Goal: Task Accomplishment & Management: Use online tool/utility

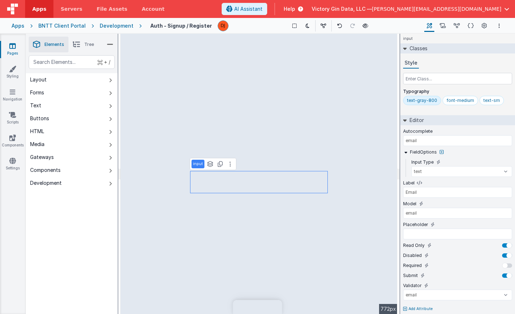
select select "email"
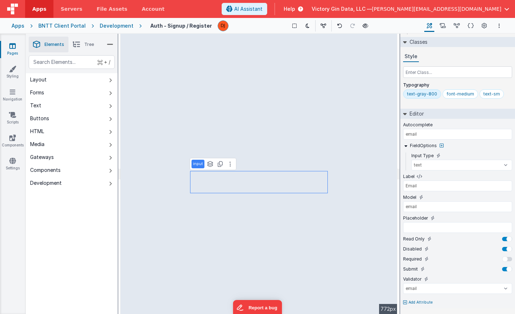
scroll to position [6, 0]
click at [463, 138] on input "email" at bounding box center [457, 134] width 109 height 11
click at [478, 151] on div "FieldOptions" at bounding box center [457, 147] width 109 height 10
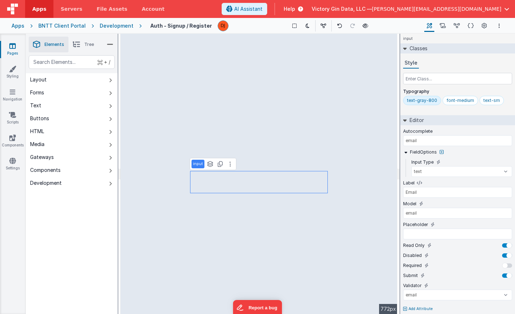
scroll to position [0, 0]
click at [263, 10] on span "AI Assistant" at bounding box center [248, 8] width 28 height 7
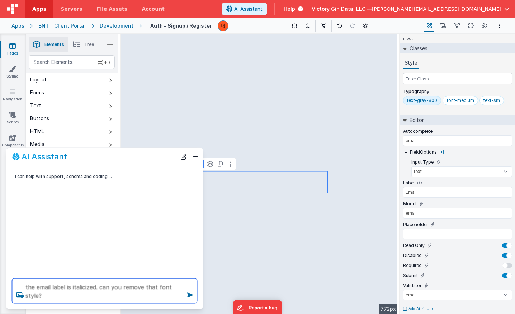
type textarea "the email label is italicized. can you remove that font style?"
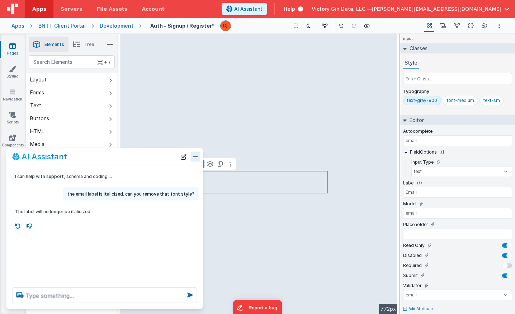
click at [196, 154] on button "Close" at bounding box center [195, 156] width 9 height 10
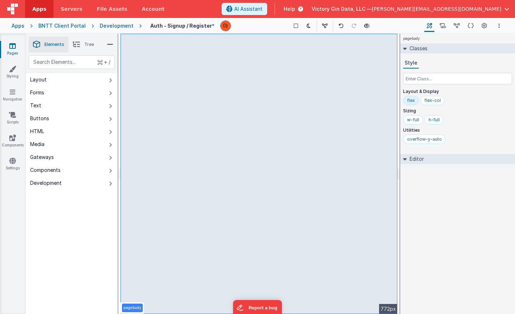
select select "email"
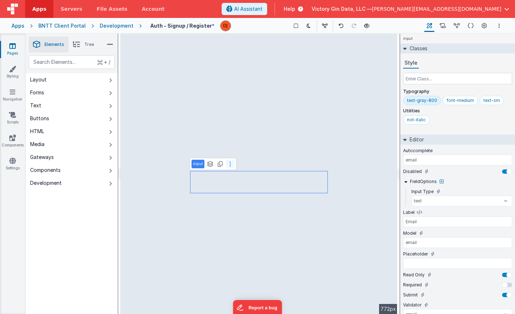
click at [232, 164] on button at bounding box center [230, 164] width 9 height 9
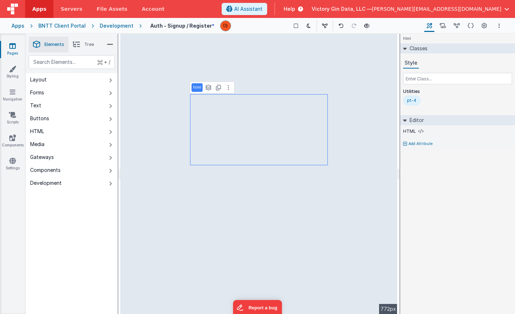
select select "email"
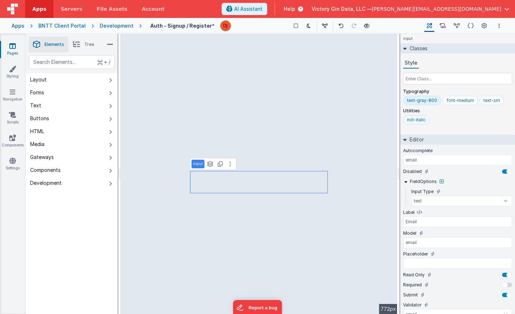
click at [418, 119] on div "not-italic" at bounding box center [416, 120] width 19 height 6
click at [419, 120] on input "not-italic" at bounding box center [421, 120] width 29 height 8
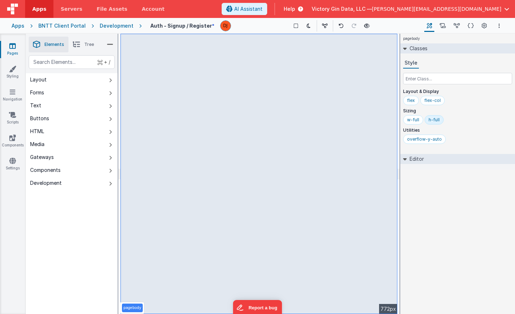
click at [263, 11] on span "AI Assistant" at bounding box center [248, 8] width 28 height 7
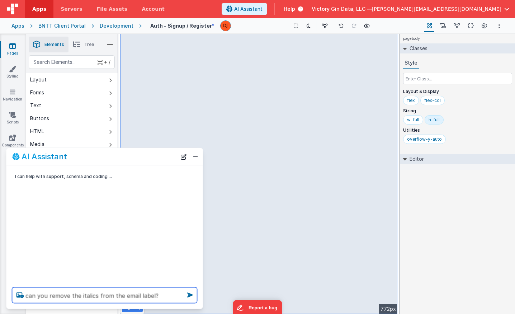
type textarea "can you remove the italics from the email label?"
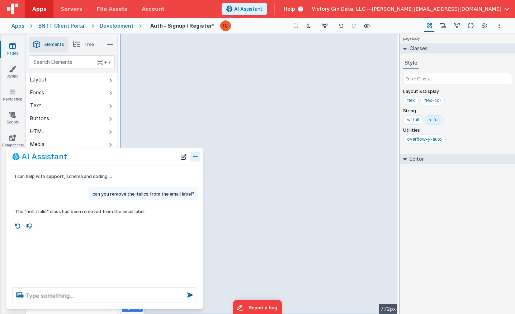
click at [192, 157] on button "Close" at bounding box center [195, 156] width 9 height 10
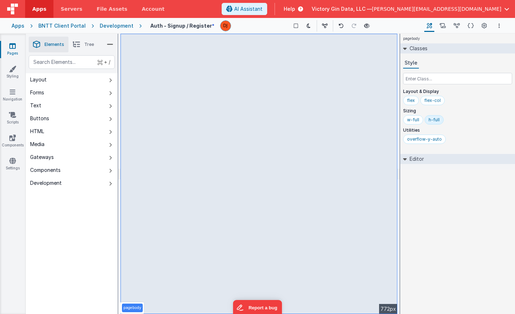
select select "email"
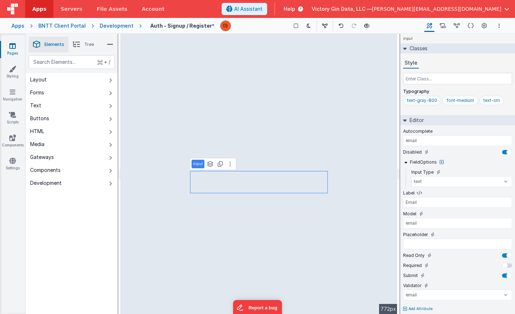
select select "string"
select select "password"
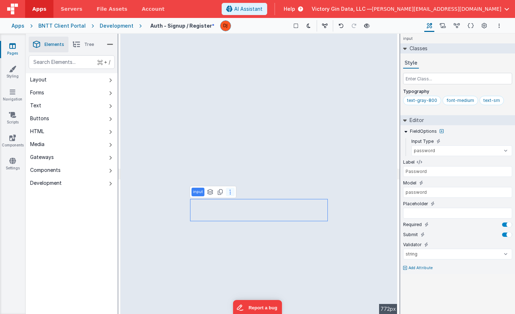
select select "email"
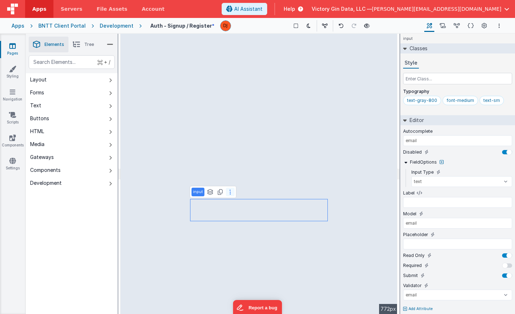
type input "Email"
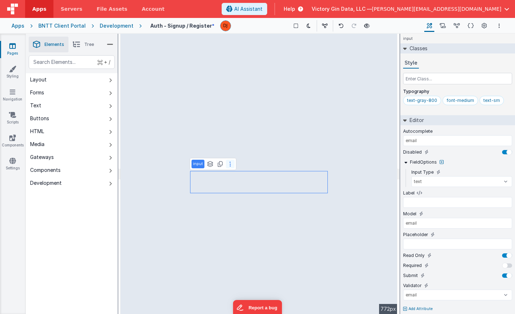
select select "string"
select select "password"
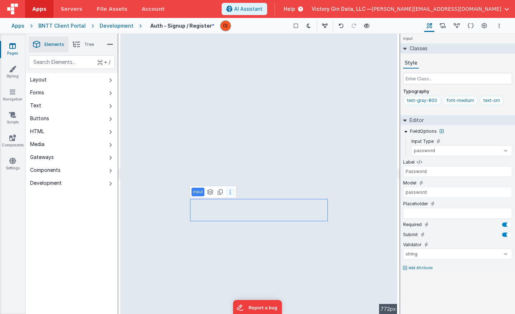
type input "Email"
select select "email"
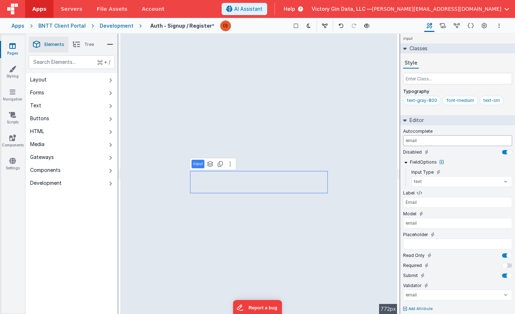
click at [420, 145] on input "email" at bounding box center [457, 140] width 109 height 11
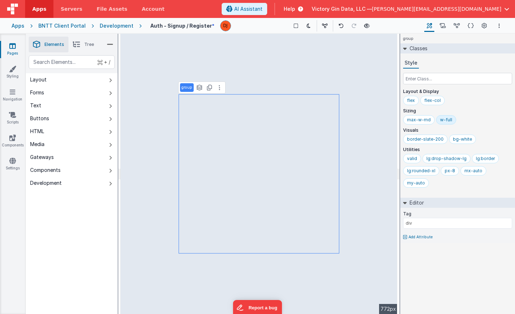
type input "Password"
select select "password"
select select "string"
select select "email"
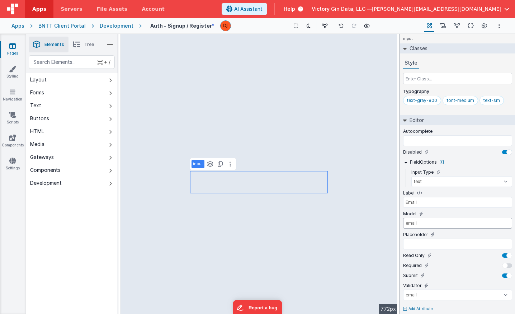
click at [469, 223] on input "email" at bounding box center [457, 223] width 109 height 11
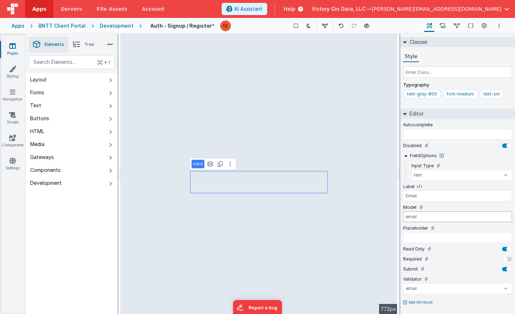
scroll to position [6, 0]
click at [420, 303] on p "Add Attribute" at bounding box center [421, 303] width 24 height 6
click at [480, 94] on div at bounding box center [257, 157] width 515 height 314
click at [487, 94] on div "text-sm" at bounding box center [492, 94] width 17 height 6
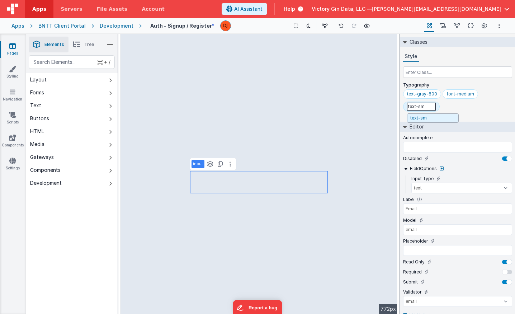
click at [470, 104] on div "Classes Style Typography text-gray-800 font-medium text-sm text-sm" at bounding box center [458, 78] width 115 height 82
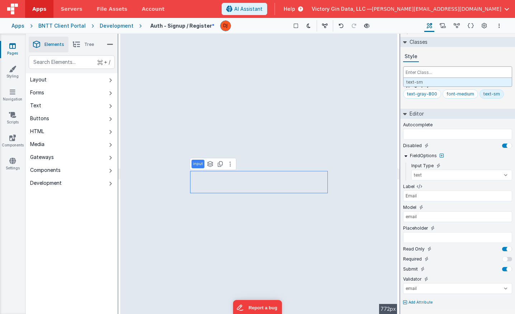
click at [443, 70] on input "text" at bounding box center [457, 71] width 109 height 11
type input "text-bold"
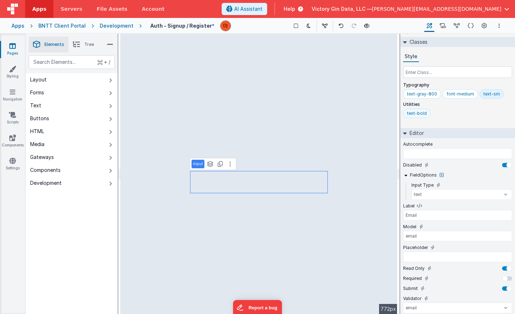
click at [415, 116] on div "text-bold" at bounding box center [417, 113] width 28 height 9
click at [418, 114] on input "text-bold" at bounding box center [421, 114] width 29 height 8
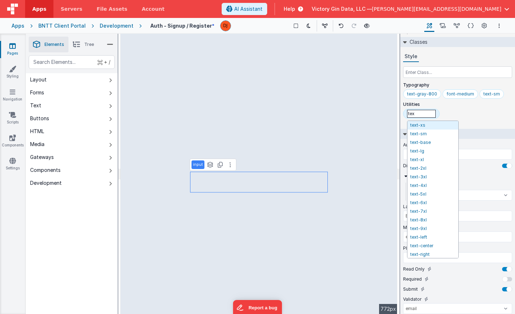
type input "text"
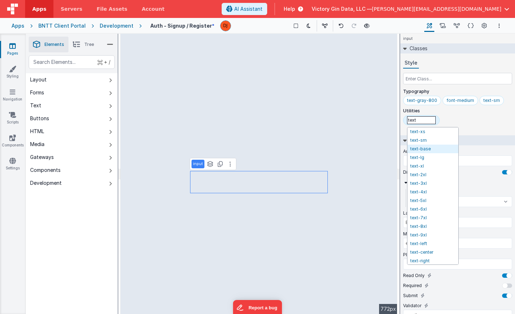
scroll to position [0, 0]
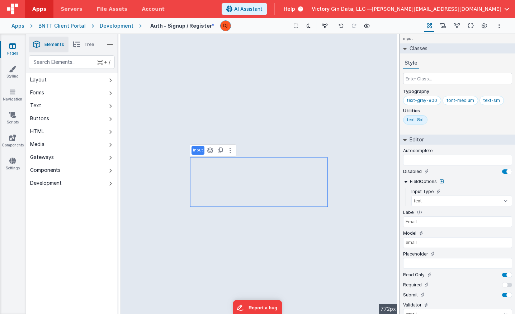
click at [15, 45] on icon at bounding box center [12, 45] width 6 height 7
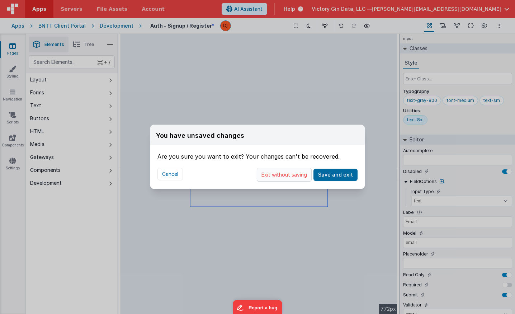
click at [290, 174] on button "Exit without saving" at bounding box center [284, 175] width 55 height 14
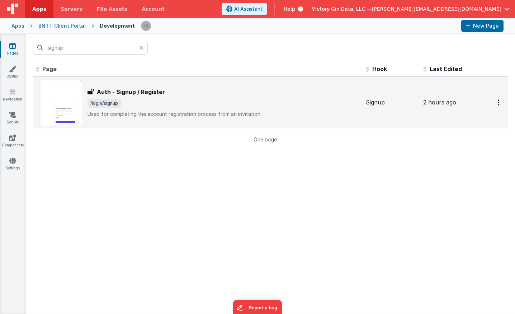
click at [161, 120] on div "Auth - Signup / Register Auth - Signup / Register /login/signup Used for comple…" at bounding box center [198, 103] width 324 height 46
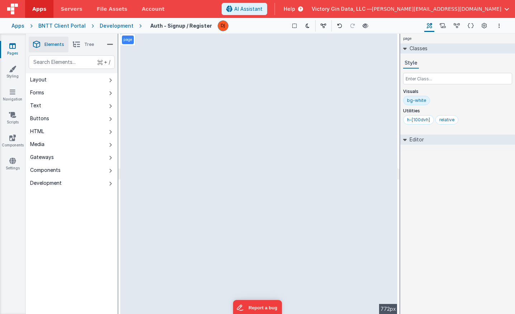
click at [94, 44] on span "Tree" at bounding box center [89, 45] width 10 height 6
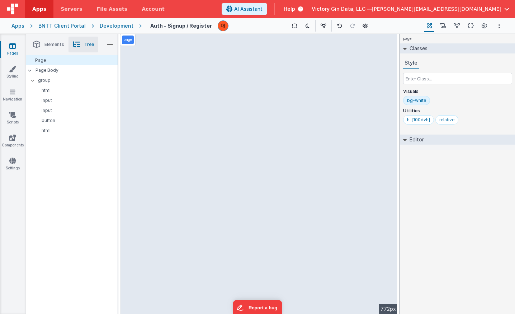
click at [108, 47] on icon at bounding box center [110, 44] width 6 height 10
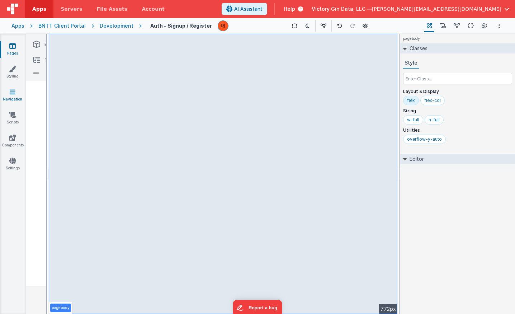
click at [14, 95] on link "Navigation" at bounding box center [13, 95] width 26 height 14
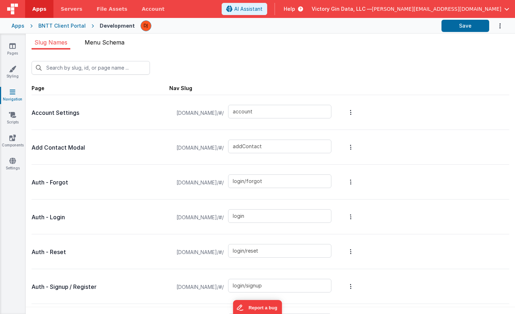
click at [112, 46] on span "Menu Schema" at bounding box center [105, 42] width 40 height 7
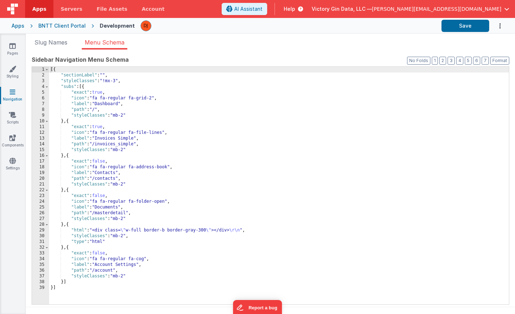
click at [128, 107] on div "[{ "sectionLabel" : "" , "styleClasses" : "!mx-3" , "subs" : [{ "exact" : true …" at bounding box center [279, 191] width 460 height 249
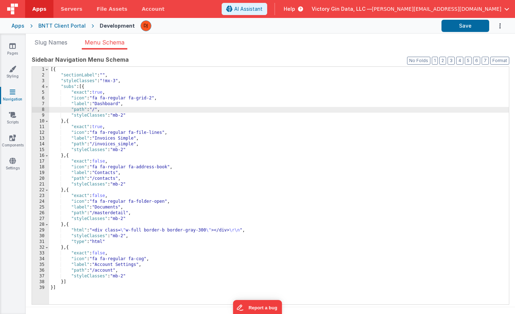
click at [31, 38] on ul "Slug Names Menu Schema" at bounding box center [271, 43] width 490 height 11
click at [36, 38] on li "Slug Names" at bounding box center [51, 43] width 39 height 11
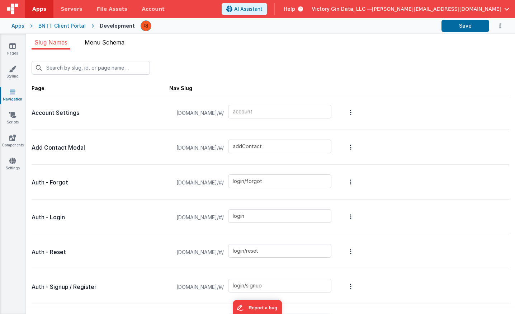
click at [106, 45] on span "Menu Schema" at bounding box center [105, 42] width 40 height 7
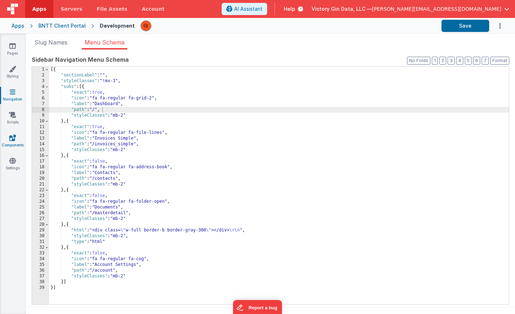
click at [11, 146] on link "Components" at bounding box center [13, 141] width 26 height 14
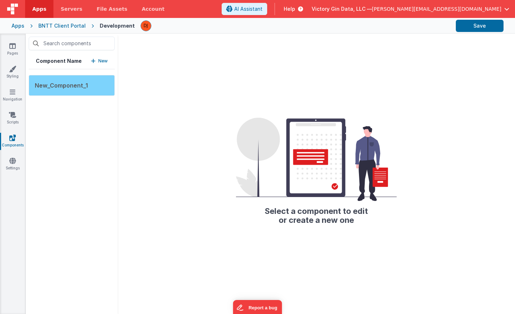
click at [69, 87] on span "New_Component_1" at bounding box center [61, 85] width 53 height 7
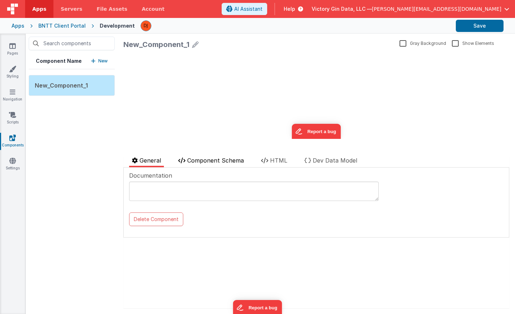
click at [225, 157] on span "Component Schema" at bounding box center [215, 160] width 57 height 7
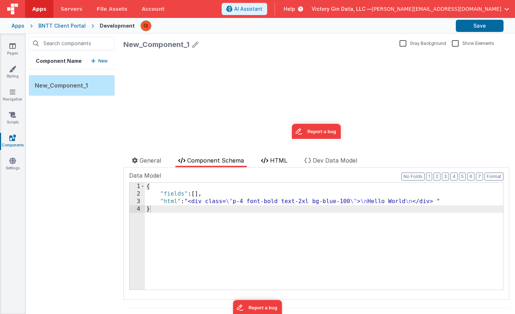
click at [287, 161] on span "HTML" at bounding box center [278, 160] width 17 height 7
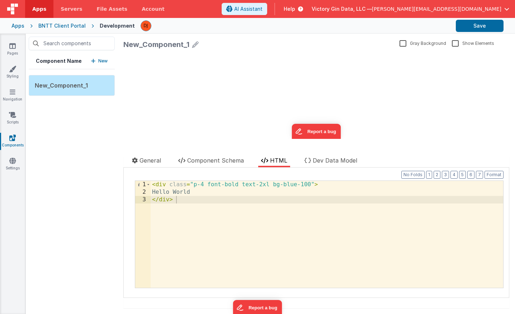
click at [14, 127] on div "Pages Styling Navigation Scripts Components Settings" at bounding box center [13, 174] width 26 height 280
click at [12, 116] on icon at bounding box center [12, 114] width 7 height 7
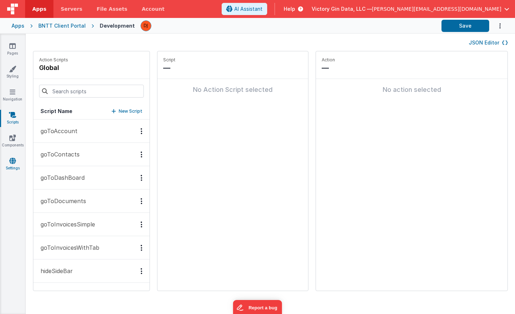
click at [8, 167] on link "Settings" at bounding box center [13, 164] width 26 height 14
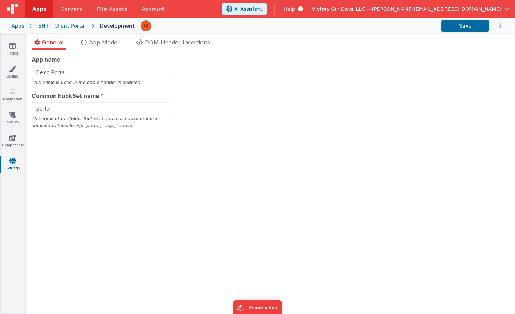
click at [14, 104] on div "Pages Styling Navigation Scripts Components Settings" at bounding box center [13, 174] width 26 height 280
click at [13, 103] on div "Pages Styling Navigation Scripts Components Settings" at bounding box center [13, 174] width 26 height 280
click at [13, 99] on link "Navigation" at bounding box center [13, 95] width 26 height 14
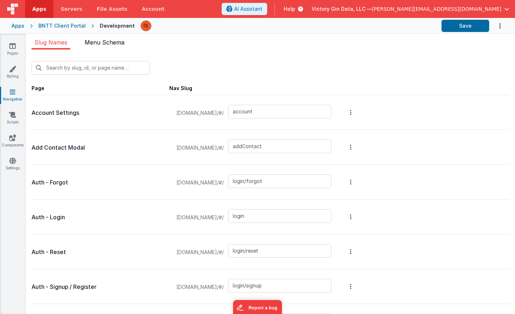
click at [94, 41] on span "Menu Schema" at bounding box center [105, 42] width 40 height 7
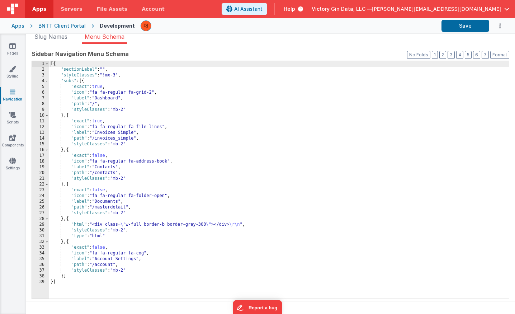
scroll to position [6, 0]
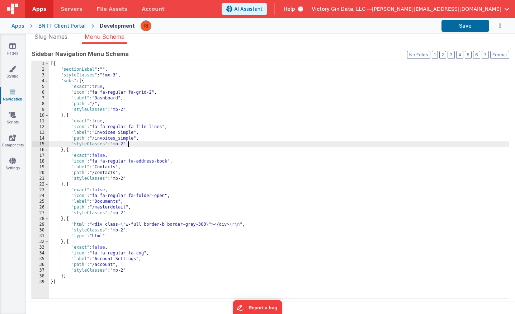
click at [127, 144] on div "[{ "sectionLabel" : "" , "styleClasses" : "!mx-3" , "subs" : [{ "exact" : true …" at bounding box center [279, 185] width 460 height 249
click at [6, 65] on link "Styling" at bounding box center [13, 72] width 26 height 14
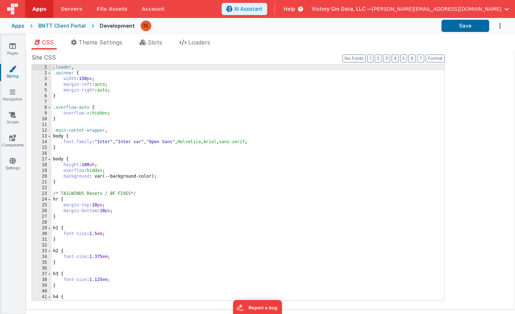
click at [99, 32] on div "Apps BNTT Client Portal Development Save" at bounding box center [257, 26] width 515 height 16
click at [99, 35] on div "CSS Theme Settings Slots Loaders Site CSS Format 7 6 5 4 3 2 1 No Folds 1 2 3 4…" at bounding box center [271, 175] width 490 height 283
click at [100, 39] on span "Theme Settings" at bounding box center [101, 42] width 44 height 7
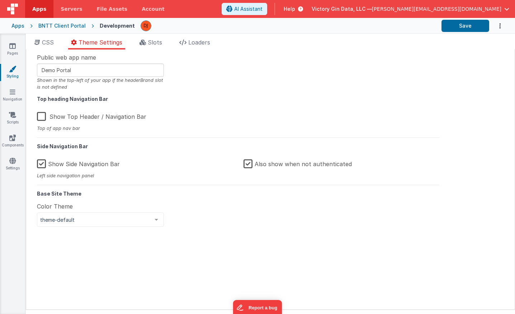
click at [249, 164] on label "Also show when not authenticated" at bounding box center [298, 162] width 108 height 15
click at [0, 0] on input "Also show when not authenticated" at bounding box center [0, 0] width 0 height 0
click at [217, 158] on div "Show Side Navigation Bar" at bounding box center [135, 163] width 196 height 17
click at [448, 23] on button "Save" at bounding box center [466, 26] width 48 height 12
click at [284, 126] on div "Public web app name Demo Portal Shown in the top-left of your app if the header…" at bounding box center [238, 179] width 413 height 253
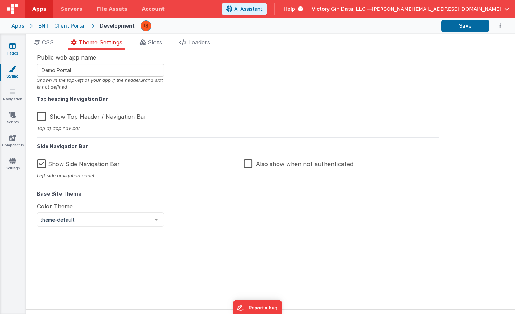
click at [5, 50] on link "Pages" at bounding box center [13, 49] width 26 height 14
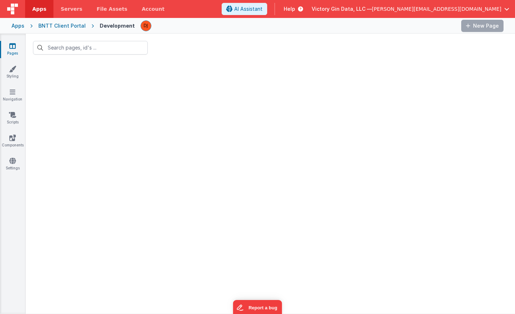
type input "signup"
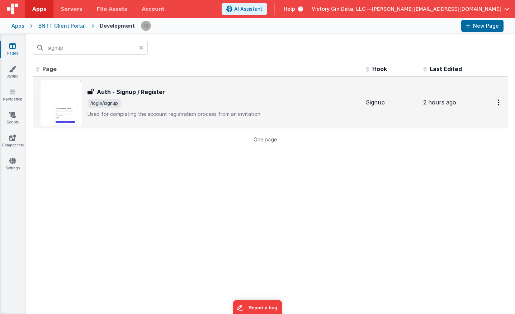
click at [114, 95] on h3 "Auth - Signup / Register" at bounding box center [131, 92] width 68 height 9
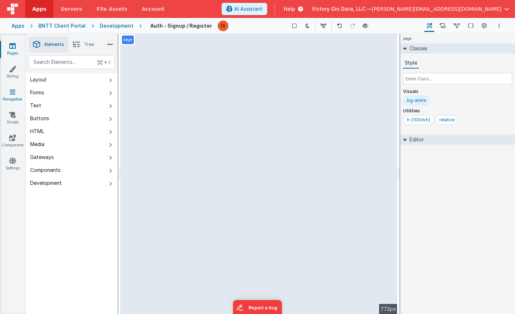
click at [16, 96] on link "Navigation" at bounding box center [13, 95] width 26 height 14
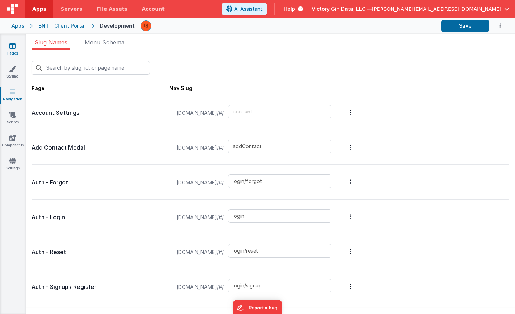
click at [9, 46] on link "Pages" at bounding box center [13, 49] width 26 height 14
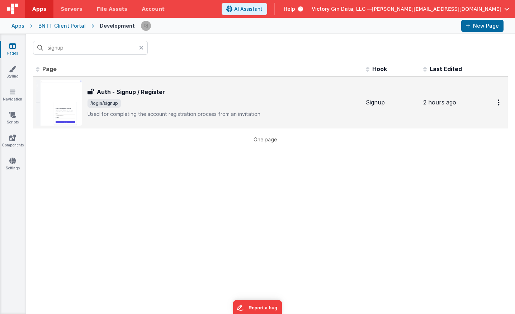
click at [195, 97] on div "Auth - Signup / Register Auth - Signup / Register /login/signup Used for comple…" at bounding box center [224, 103] width 273 height 30
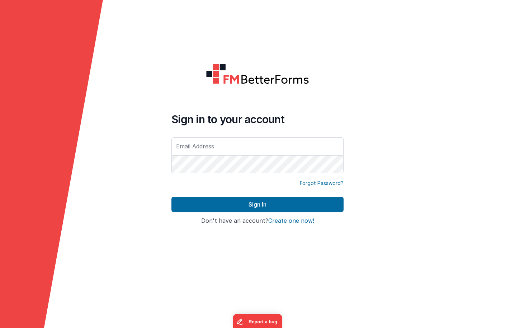
click at [206, 193] on div "Forgot Password?" at bounding box center [258, 187] width 172 height 17
click at [202, 151] on input "text" at bounding box center [258, 146] width 172 height 18
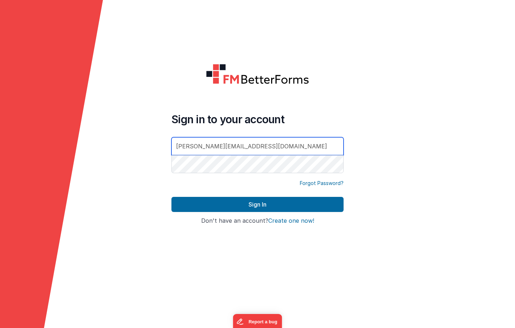
type input "[PERSON_NAME][EMAIL_ADDRESS][DOMAIN_NAME]"
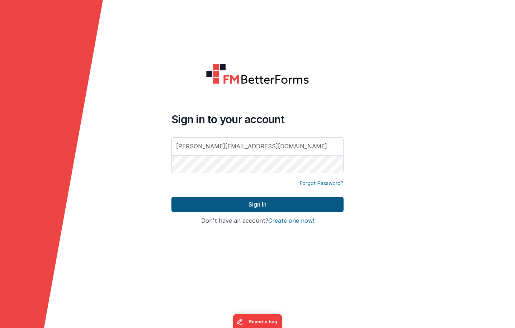
click at [233, 204] on button "Sign In" at bounding box center [258, 204] width 172 height 15
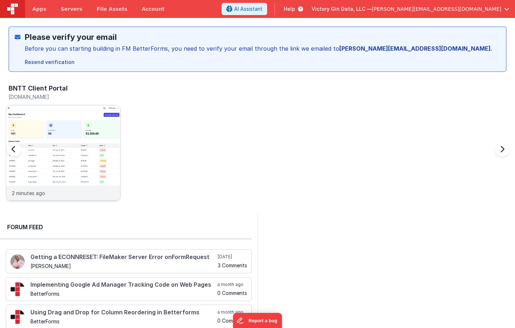
click at [67, 149] on img at bounding box center [63, 162] width 114 height 114
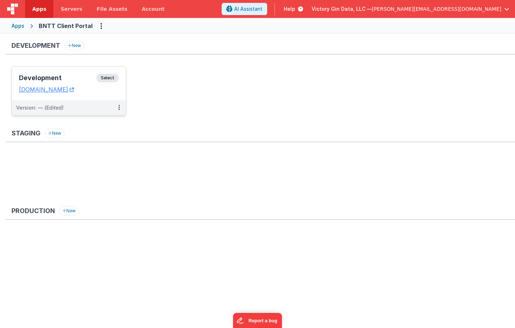
click at [33, 81] on h3 "Development" at bounding box center [58, 77] width 78 height 7
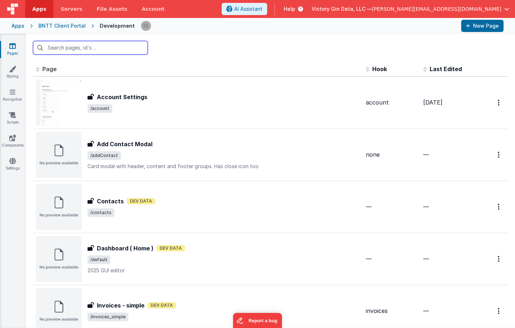
click at [79, 47] on input "text" at bounding box center [90, 48] width 115 height 14
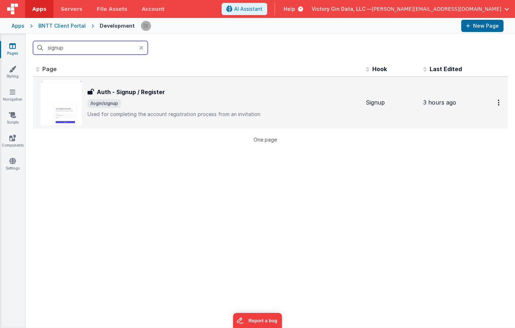
type input "signup"
click at [153, 126] on td "Auth - Signup / Register Auth - Signup / Register /login/signup Used for comple…" at bounding box center [198, 102] width 330 height 52
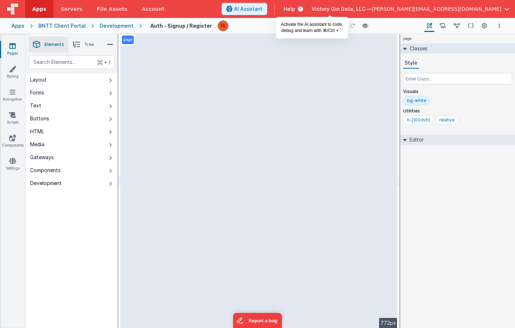
click at [263, 8] on span "AI Assistant" at bounding box center [248, 8] width 28 height 7
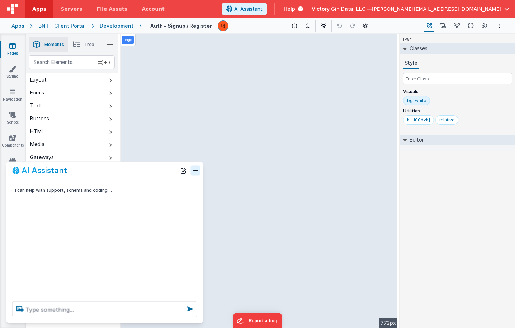
click at [200, 172] on button "Close" at bounding box center [195, 170] width 9 height 10
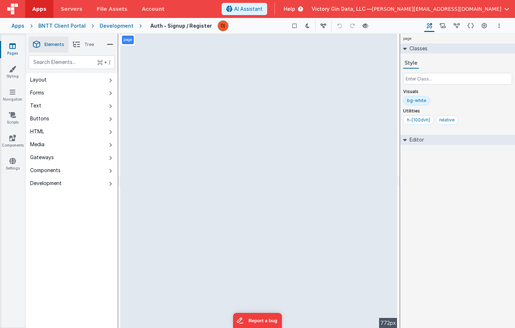
select select "password"
select select "string"
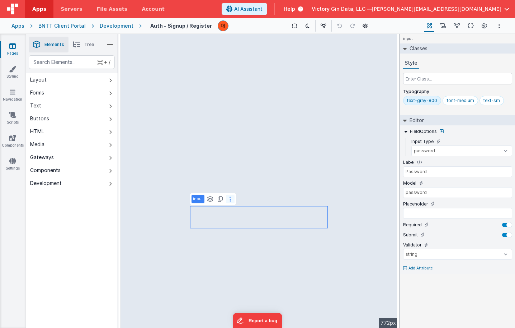
click at [230, 197] on icon at bounding box center [230, 199] width 1 height 6
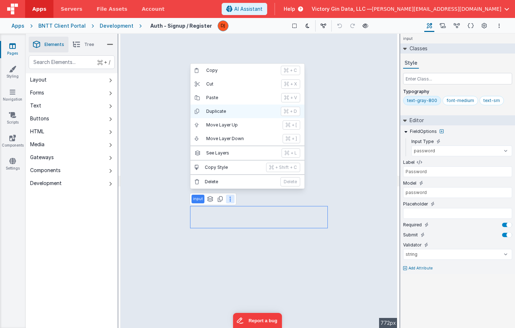
click at [234, 110] on p "Duplicate" at bounding box center [241, 111] width 70 height 6
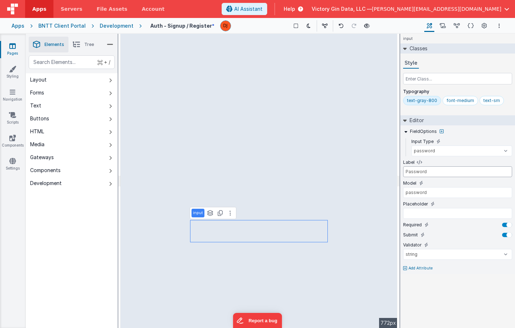
click at [430, 175] on input "Password" at bounding box center [457, 171] width 109 height 11
click at [422, 171] on input "Password" at bounding box center [457, 171] width 109 height 11
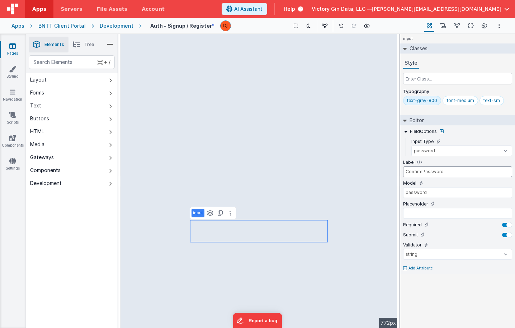
type input "ConfirmPassword"
click at [436, 196] on input "password" at bounding box center [457, 192] width 109 height 11
type input "passwordConfirm"
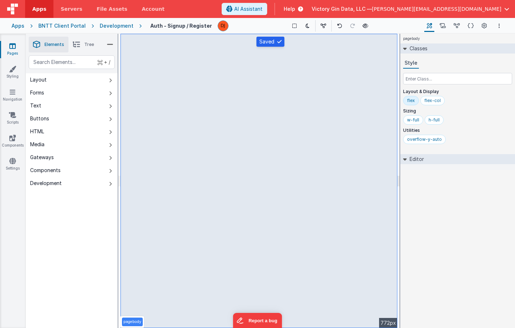
select select "password"
select select "string"
select select "password"
select select "string"
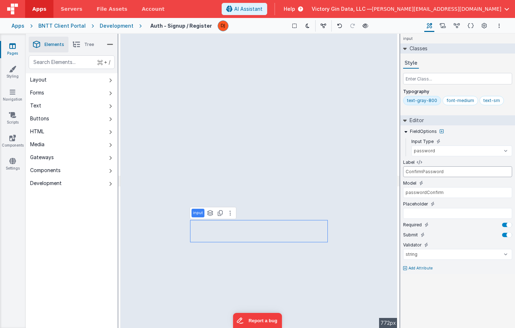
click at [422, 171] on input "ConfirmPassword" at bounding box center [457, 171] width 109 height 11
type input "Confirm Password"
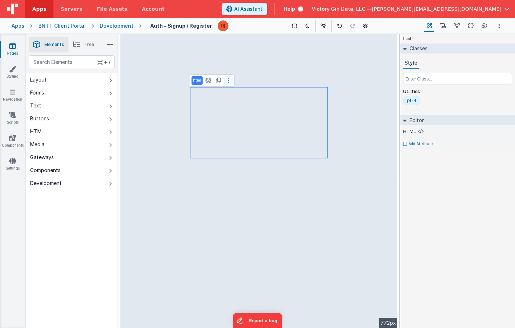
click at [230, 83] on button at bounding box center [228, 80] width 9 height 9
click at [228, 84] on button at bounding box center [228, 80] width 9 height 9
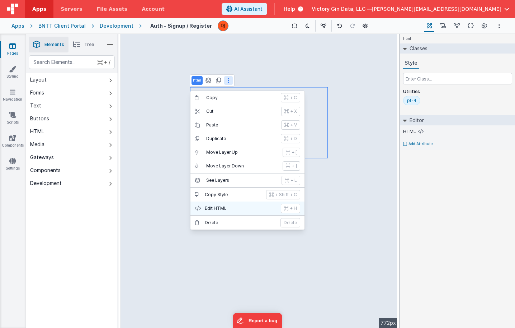
click at [249, 208] on p "Edit HTML" at bounding box center [241, 208] width 72 height 6
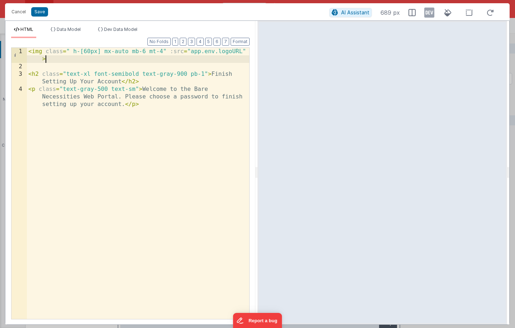
click at [238, 57] on div "< img class = " h-[60px] mx-auto mb-6 mt-4" :src = "app.env.logoURL" > < h2 cla…" at bounding box center [138, 202] width 223 height 309
click at [229, 50] on div "< img class = " h-[60px] mx-auto mb-6 mt-4" :src = "app.env.logoURL" > < h2 cla…" at bounding box center [138, 202] width 223 height 309
click at [20, 11] on button "Cancel" at bounding box center [19, 12] width 22 height 10
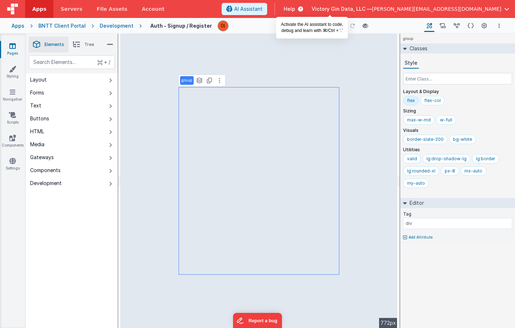
click at [263, 6] on span "AI Assistant" at bounding box center [248, 8] width 28 height 7
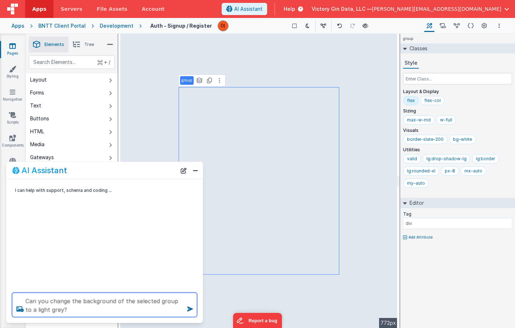
type textarea "Can you change the background of the selected group to a light grey?"
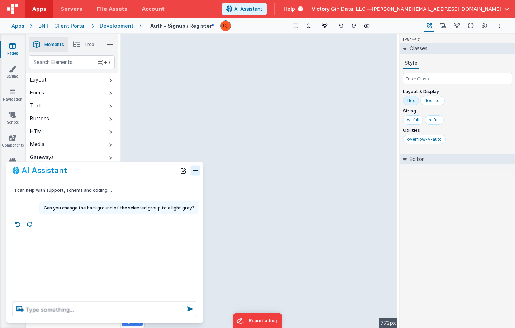
click at [195, 172] on button "Close" at bounding box center [195, 170] width 9 height 10
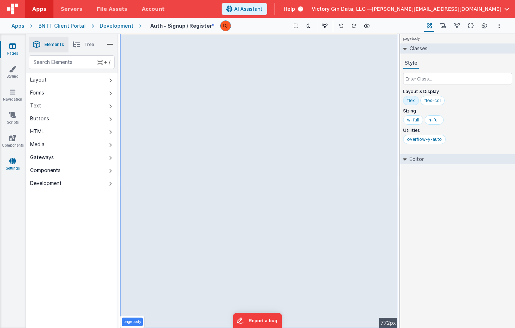
click at [8, 159] on link "Settings" at bounding box center [13, 164] width 26 height 14
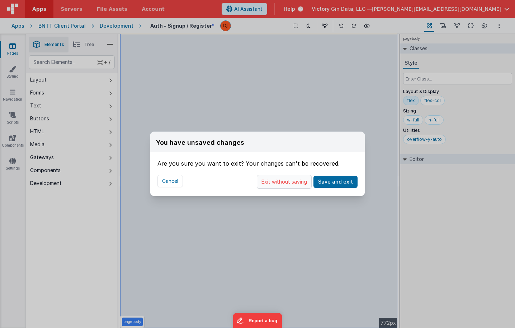
click at [291, 182] on button "Exit without saving" at bounding box center [284, 182] width 55 height 14
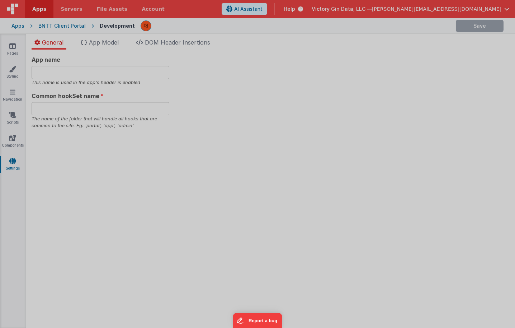
type input "Demo Portal"
type input "portal"
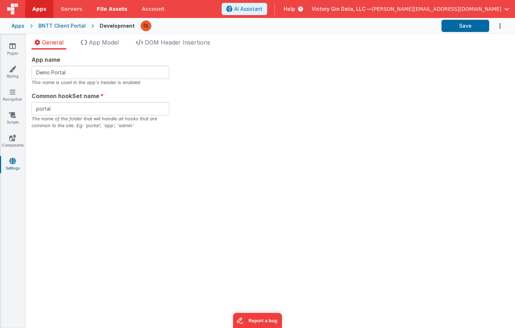
click at [108, 8] on span "File Assets" at bounding box center [112, 8] width 31 height 7
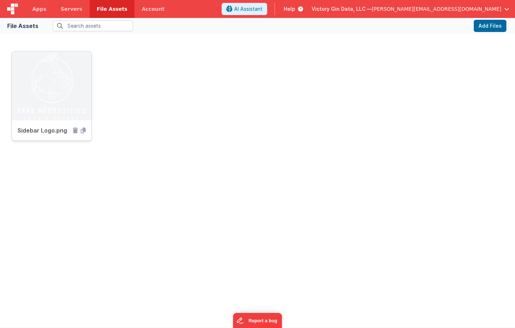
click at [55, 93] on img at bounding box center [52, 85] width 80 height 69
click at [85, 133] on icon at bounding box center [83, 130] width 5 height 6
drag, startPoint x: 63, startPoint y: 109, endPoint x: 87, endPoint y: 105, distance: 24.4
click at [116, 113] on div "Sidebar Logo.png" at bounding box center [257, 104] width 492 height 106
click at [55, 86] on img at bounding box center [52, 85] width 80 height 69
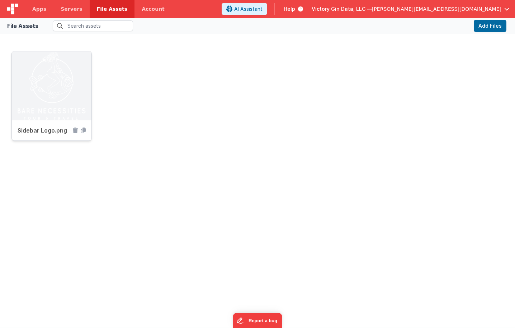
click at [55, 86] on img at bounding box center [52, 85] width 80 height 69
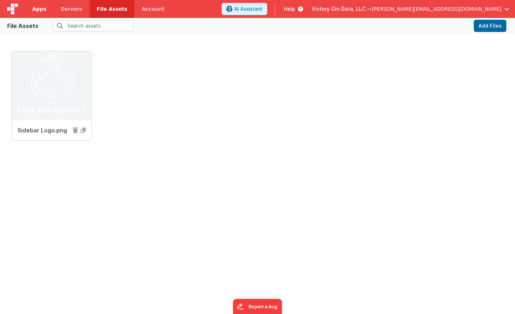
click at [36, 4] on link "Apps" at bounding box center [39, 9] width 28 height 18
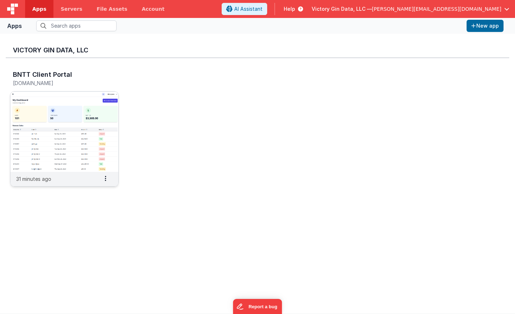
click at [57, 132] on img at bounding box center [64, 132] width 108 height 80
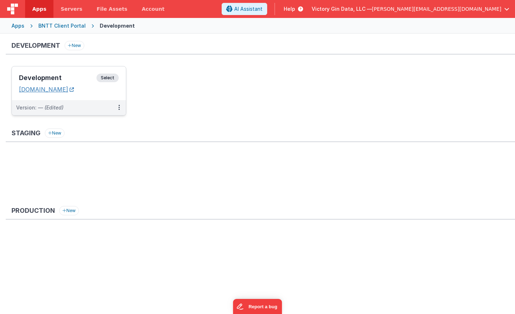
click at [62, 92] on link "[DOMAIN_NAME]" at bounding box center [46, 89] width 55 height 7
click at [65, 72] on div "Development Select URLs [DOMAIN_NAME]" at bounding box center [69, 83] width 114 height 34
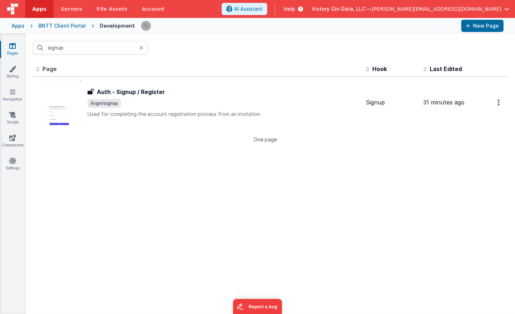
click at [15, 46] on icon at bounding box center [12, 45] width 6 height 7
click at [61, 48] on input "signup" at bounding box center [90, 48] width 115 height 14
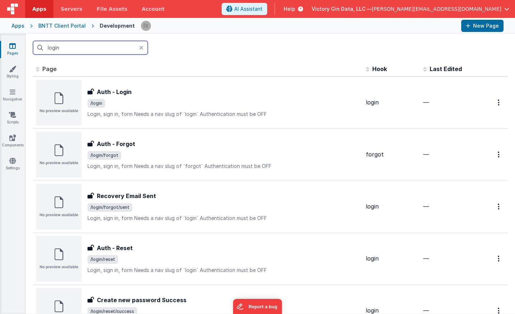
type input "login"
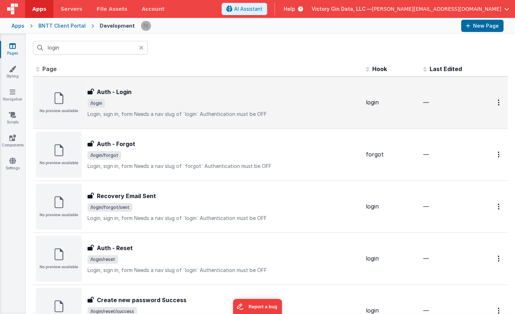
click at [139, 113] on p "Login, sign in, formNeeds a nav slug of `login`Authentication must be OFF" at bounding box center [224, 114] width 273 height 7
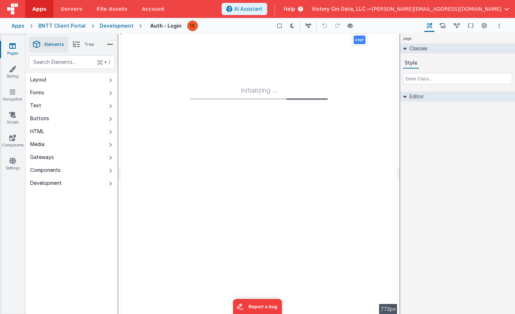
type textarea "Login, sign in, form Needs a nav slug of `login` Authentication must be OFF"
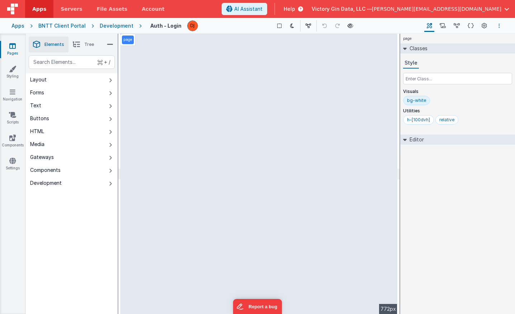
click at [499, 26] on icon "Options" at bounding box center [499, 25] width 1 height 5
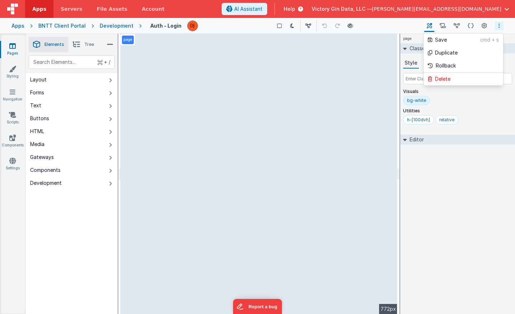
click at [486, 25] on button at bounding box center [257, 157] width 515 height 314
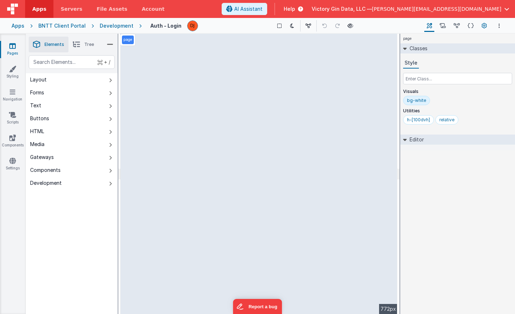
click at [486, 26] on icon at bounding box center [484, 26] width 5 height 8
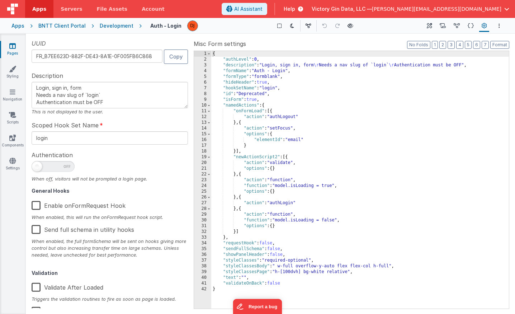
scroll to position [15, 0]
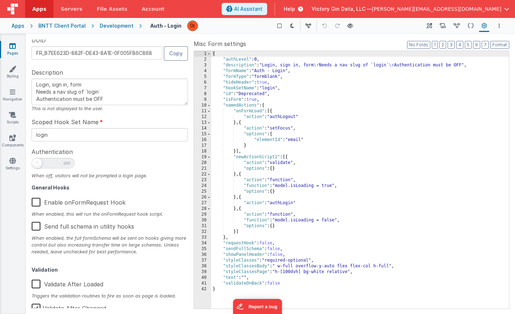
click at [74, 103] on textarea "Login, sign in, form Needs a nav slug of `login` Authentication must be OFF" at bounding box center [110, 92] width 156 height 27
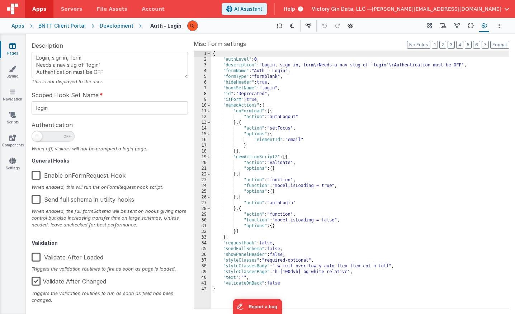
scroll to position [41, 0]
click at [276, 214] on div "{ "authLevel" : 0 , "description" : "Login, sign in, form \r Needs a nav slug o…" at bounding box center [360, 185] width 298 height 269
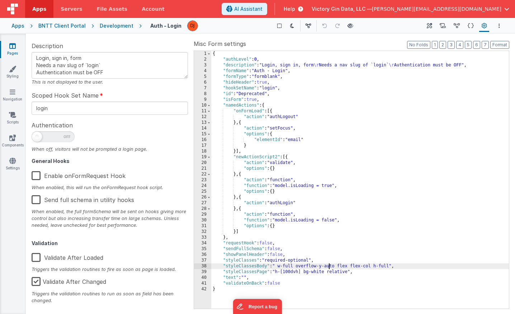
click at [328, 265] on div "{ "authLevel" : 0 , "description" : "Login, sign in, form \r Needs a nav slug o…" at bounding box center [360, 185] width 298 height 269
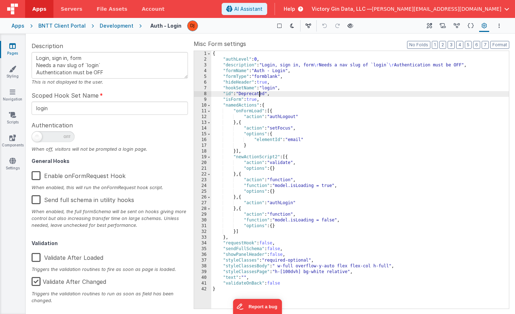
click at [261, 93] on div "{ "authLevel" : 0 , "description" : "Login, sign in, form \r Needs a nav slug o…" at bounding box center [360, 185] width 298 height 269
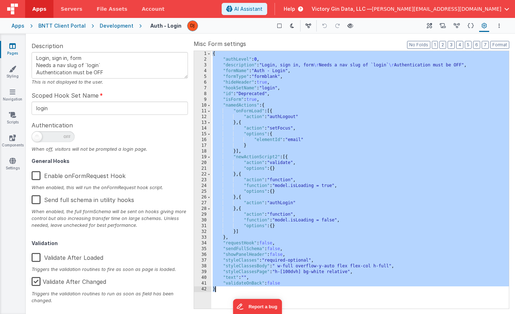
click at [20, 51] on link "Pages" at bounding box center [13, 49] width 26 height 14
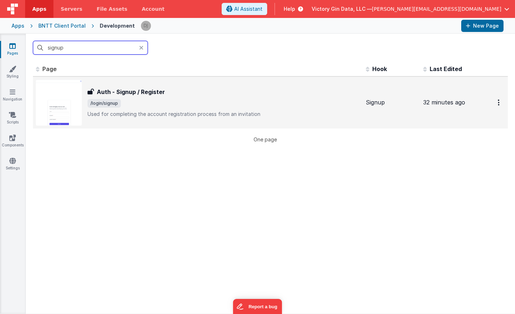
type input "signup"
click at [206, 100] on span "/login/signup" at bounding box center [224, 103] width 273 height 9
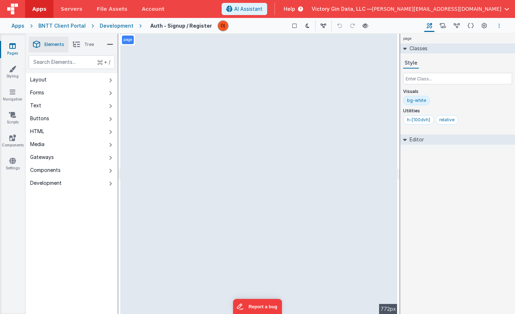
click at [499, 24] on icon "Options" at bounding box center [499, 25] width 1 height 5
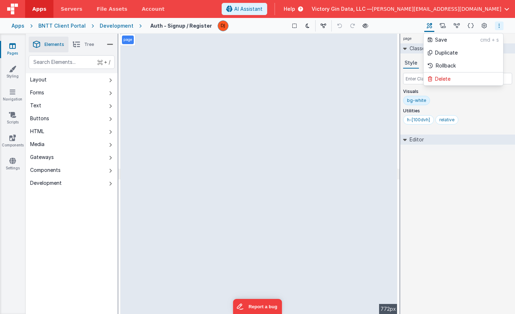
click at [486, 24] on button at bounding box center [257, 157] width 515 height 314
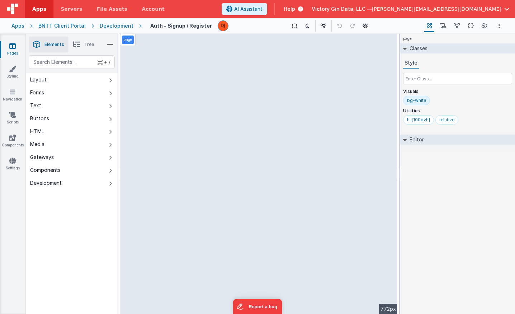
click at [486, 24] on icon at bounding box center [484, 26] width 5 height 8
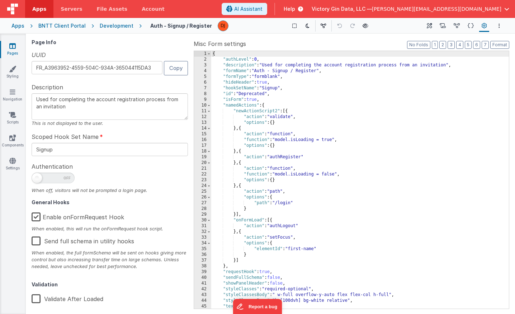
click at [483, 27] on icon at bounding box center [484, 26] width 5 height 8
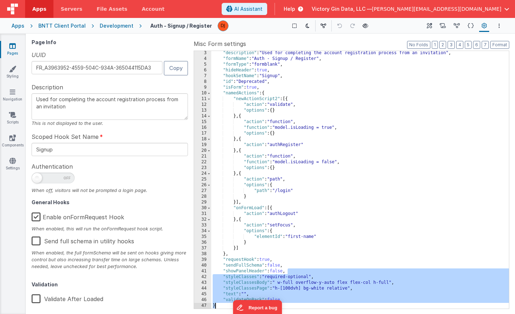
scroll to position [12, 0]
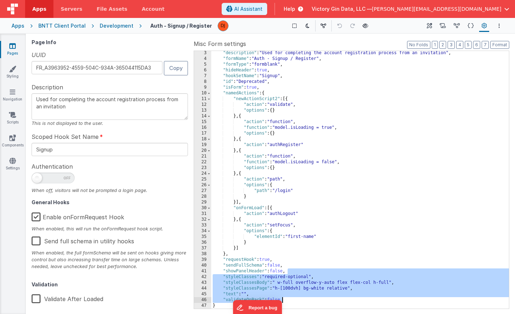
drag, startPoint x: 290, startPoint y: 282, endPoint x: 299, endPoint y: 301, distance: 21.0
click at [299, 301] on div ""description" : "Used for completing the account registration process from an i…" at bounding box center [360, 184] width 298 height 269
click at [299, 301] on div ""description" : "Used for completing the account registration process from an i…" at bounding box center [360, 180] width 298 height 258
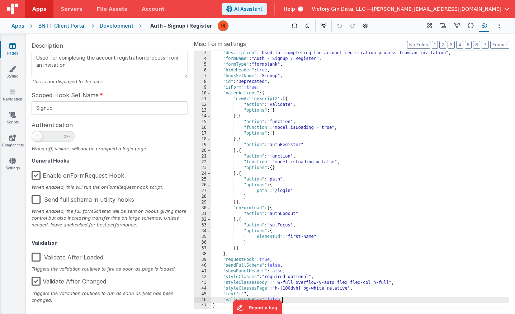
scroll to position [41, 0]
click at [469, 26] on icon at bounding box center [471, 26] width 6 height 8
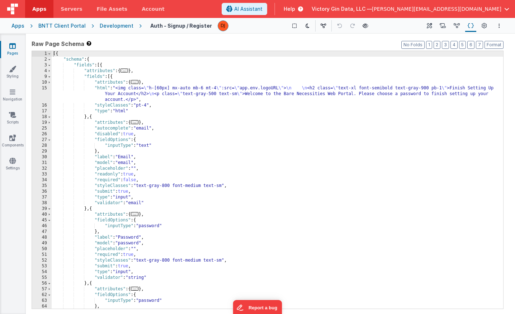
click at [338, 143] on div "[{ "schema" : { "fields" : [{ "attributes" : { ... } , "fields" : [{ "attribute…" at bounding box center [278, 185] width 452 height 269
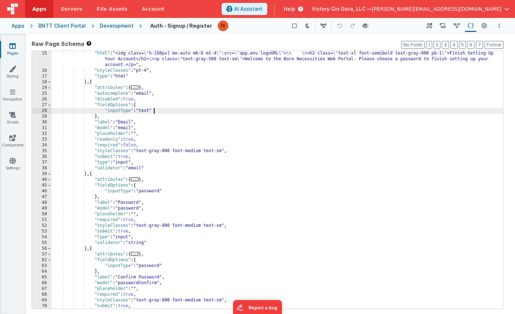
scroll to position [29, 0]
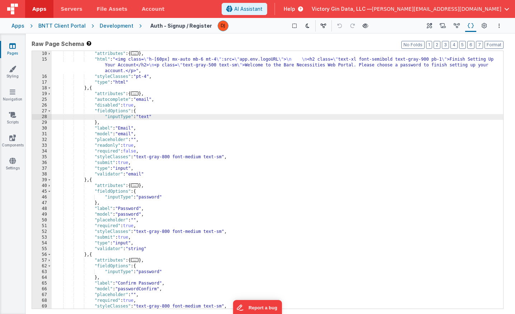
click at [137, 94] on span "..." at bounding box center [135, 94] width 8 height 4
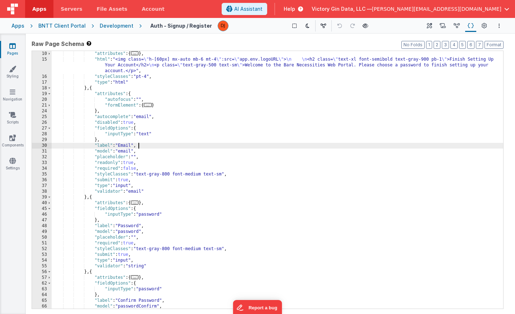
click at [201, 145] on div ""attributes" : { ... } , "html" : "<img class= \" h-[60px] mx-auto mb-6 mt-4 \"…" at bounding box center [278, 185] width 452 height 269
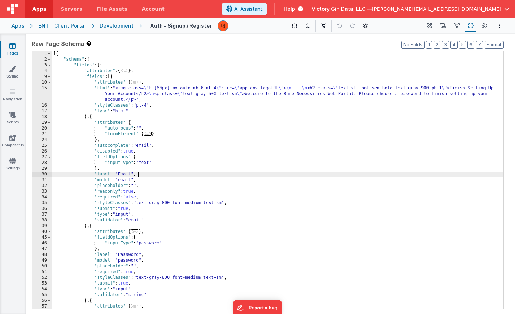
scroll to position [219, 0]
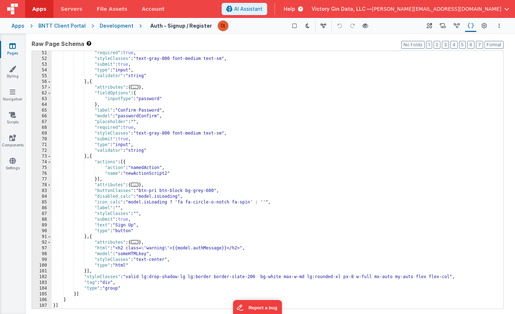
click at [138, 243] on span "..." at bounding box center [135, 242] width 8 height 4
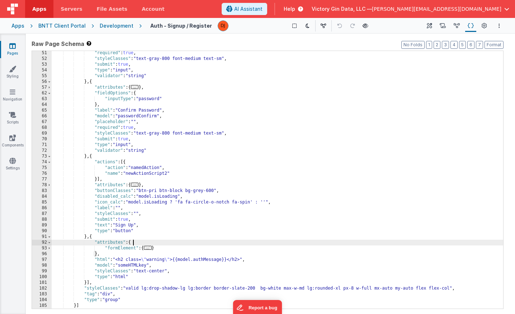
click at [228, 222] on div ""required" : true , "styleClasses" : "text-gray-800 font-medium text-sm" , "sub…" at bounding box center [278, 184] width 452 height 269
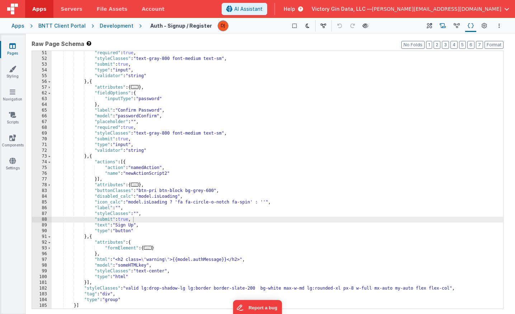
click at [442, 26] on icon at bounding box center [443, 26] width 6 height 8
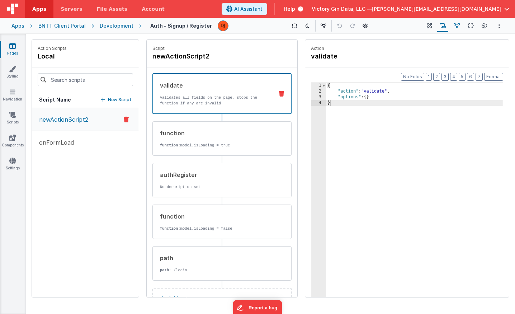
click at [457, 25] on icon at bounding box center [457, 26] width 6 height 8
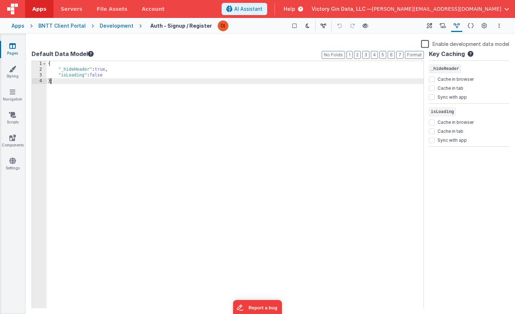
click at [103, 81] on div "{ "_hideHeader" : true , "isLoading" : false }" at bounding box center [235, 190] width 377 height 259
click at [15, 43] on icon at bounding box center [12, 45] width 6 height 7
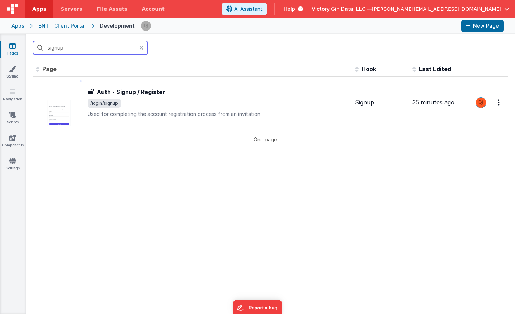
click at [99, 54] on input "signup" at bounding box center [90, 48] width 115 height 14
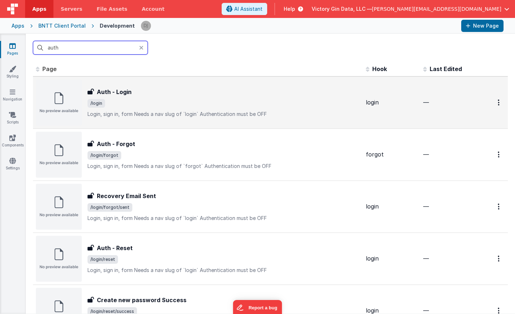
type input "auth"
click at [145, 101] on span "/login" at bounding box center [224, 103] width 273 height 9
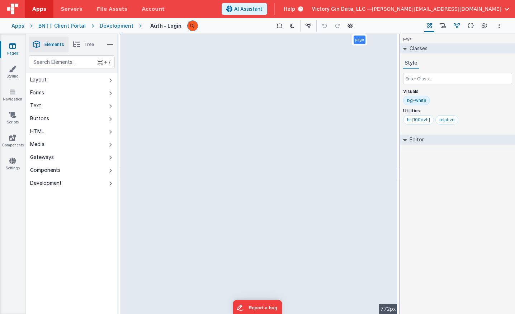
click at [458, 26] on icon at bounding box center [457, 26] width 6 height 8
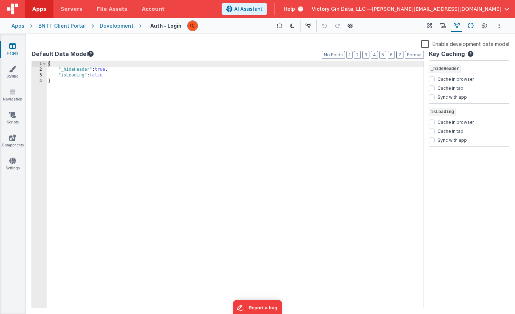
click at [470, 29] on icon at bounding box center [471, 26] width 6 height 8
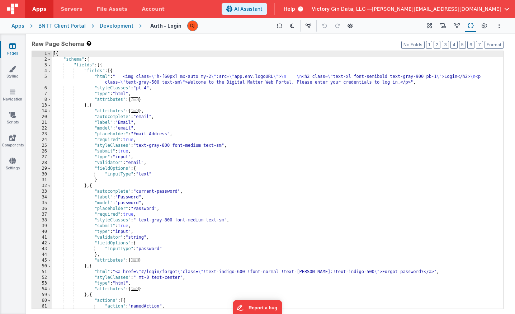
click at [463, 26] on div "Data Model Data Model" at bounding box center [457, 26] width 14 height 12
click at [462, 26] on button "Data Model" at bounding box center [456, 26] width 11 height 12
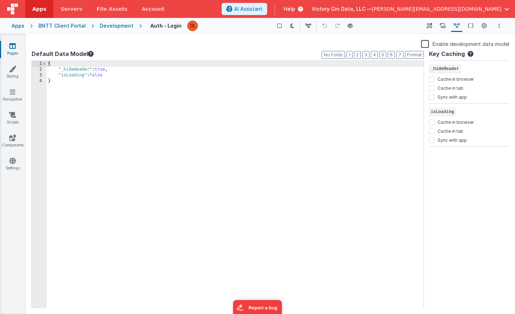
click at [12, 47] on icon at bounding box center [12, 45] width 6 height 7
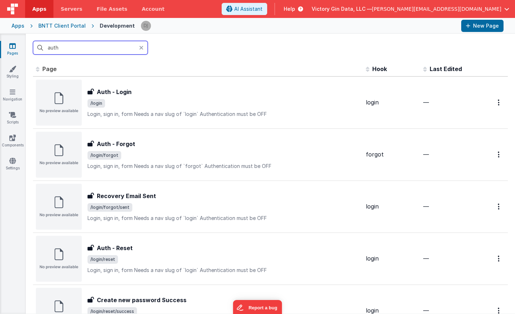
click at [103, 53] on input "auth" at bounding box center [90, 48] width 115 height 14
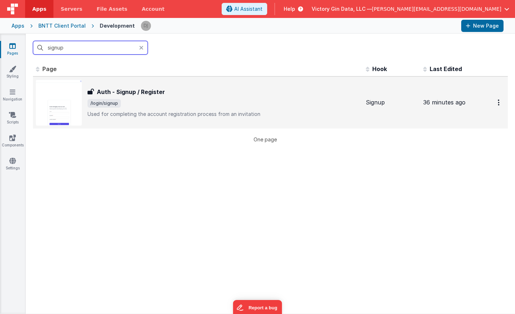
type input "signup"
click at [169, 98] on div "Auth - Signup / Register Auth - Signup / Register /login/signup Used for comple…" at bounding box center [224, 103] width 273 height 30
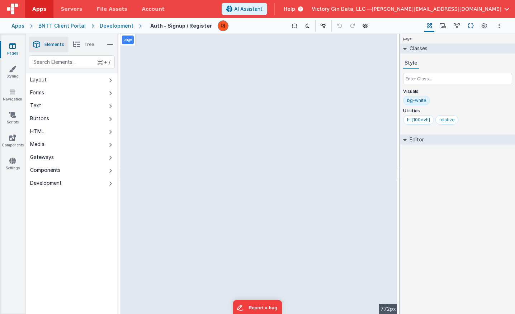
click at [476, 25] on button "Schema" at bounding box center [470, 26] width 11 height 12
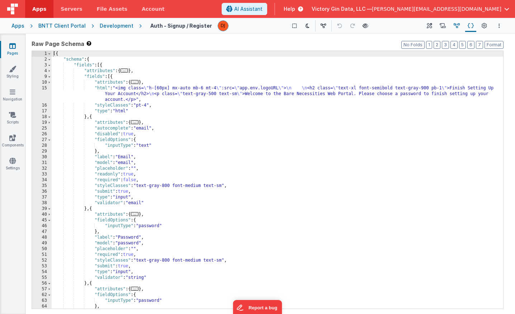
click at [454, 30] on button "Data Model" at bounding box center [456, 26] width 11 height 12
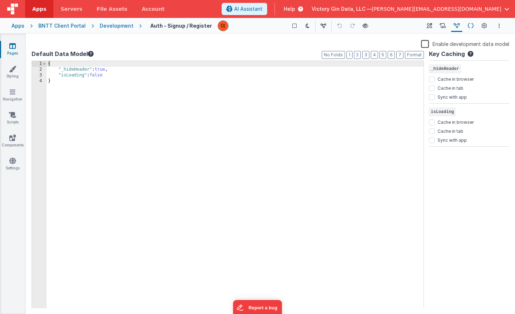
click at [471, 27] on icon at bounding box center [471, 26] width 6 height 8
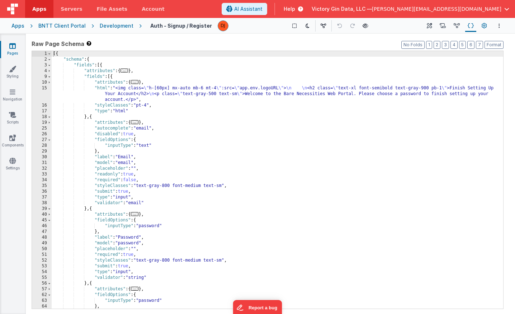
click at [484, 27] on icon at bounding box center [484, 26] width 5 height 8
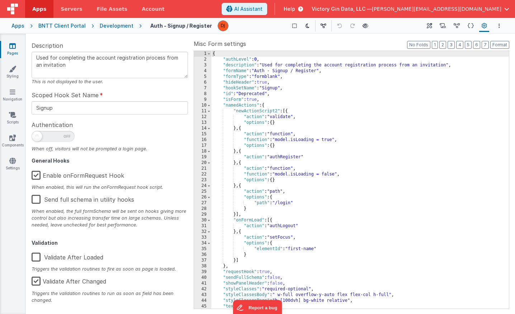
scroll to position [41, 0]
click at [13, 45] on icon at bounding box center [12, 45] width 6 height 7
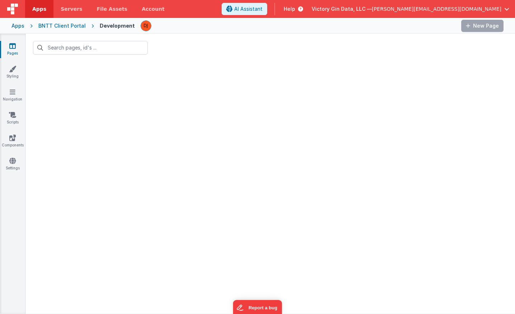
type input "signup"
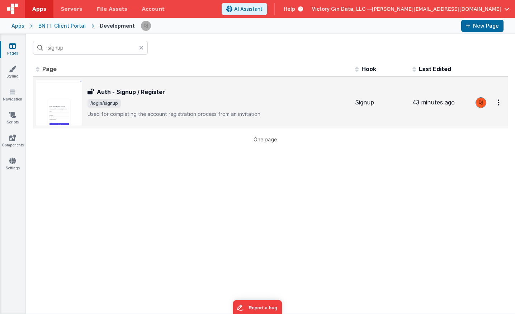
click at [136, 109] on div "Auth - Signup / Register Auth - Signup / Register /login/signup Used for comple…" at bounding box center [219, 103] width 262 height 30
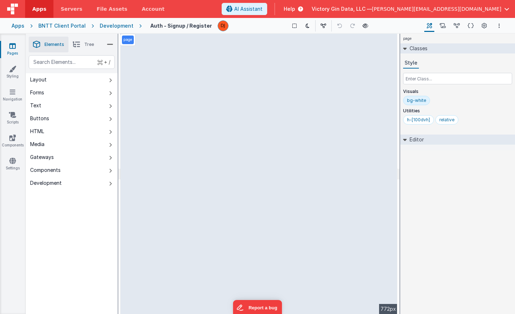
select select "password"
select select "string"
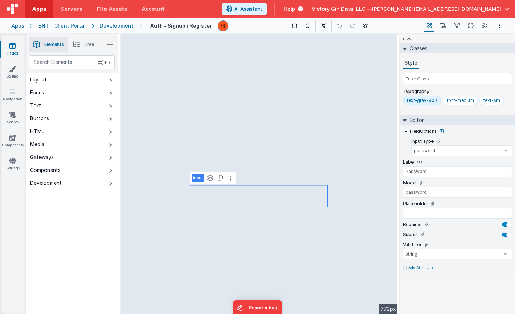
click at [423, 269] on p "Add Attribute" at bounding box center [421, 268] width 24 height 6
type input "f"
type input "a"
click at [423, 266] on p "Add Attribute" at bounding box center [421, 268] width 24 height 6
type input "autofocus"
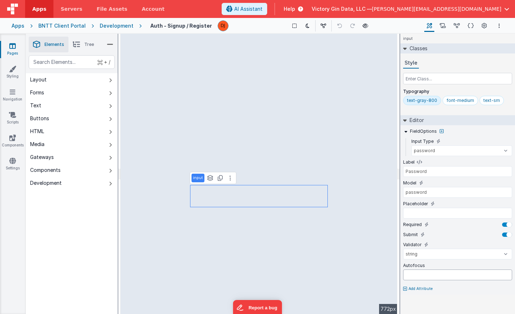
click at [439, 278] on input "text" at bounding box center [457, 275] width 109 height 11
click at [412, 262] on div "Autofocus" at bounding box center [457, 265] width 109 height 6
click at [429, 265] on icon at bounding box center [430, 265] width 4 height 4
click at [475, 28] on button "Schema" at bounding box center [470, 26] width 11 height 12
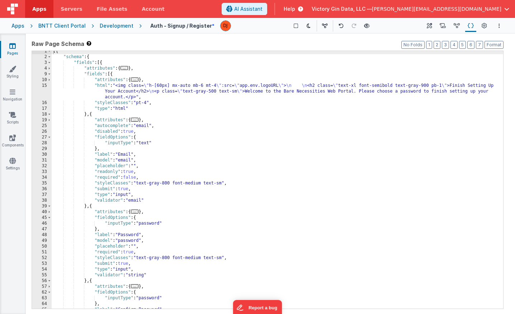
scroll to position [3, 0]
click at [230, 214] on div "[{ "schema" : { "fields" : [{ "attributes" : { ... } , "fields" : [{ "attribute…" at bounding box center [278, 182] width 452 height 269
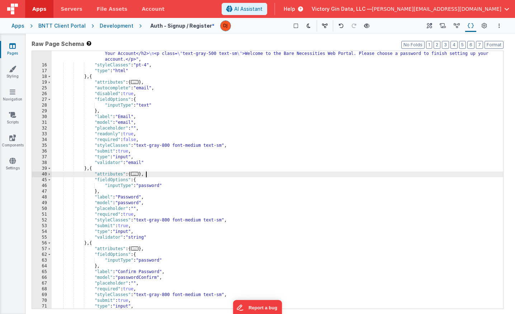
scroll to position [42, 0]
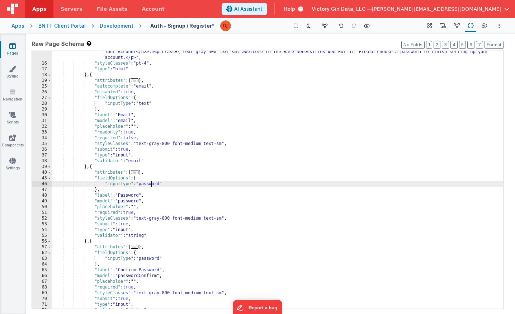
click at [152, 182] on div ""html" : "<img class= \" h-[60px] mx-auto mb-6 mt-4 \" :src= \" app.env.logoURL…" at bounding box center [278, 183] width 452 height 281
click at [134, 169] on div ""html" : "<img class= \" h-[60px] mx-auto mb-6 mt-4 \" :src= \" app.env.logoURL…" at bounding box center [278, 183] width 452 height 281
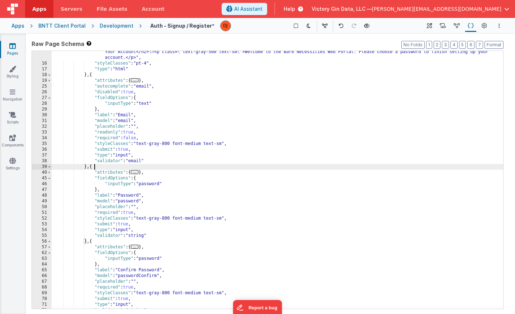
click at [136, 170] on span "..." at bounding box center [135, 172] width 8 height 4
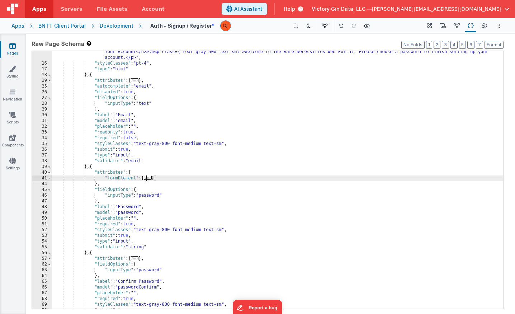
click at [150, 179] on span "..." at bounding box center [148, 178] width 8 height 4
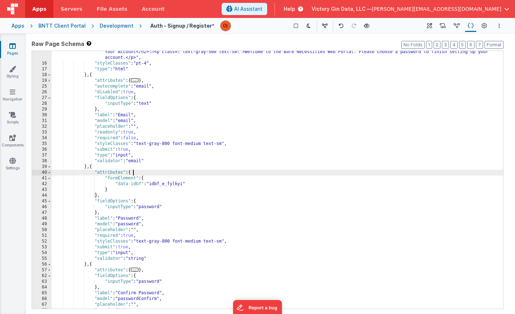
click at [141, 174] on div ""html" : "<img class= \" h-[60px] mx-auto mb-6 mt-4 \" :src= \" app.env.logoURL…" at bounding box center [278, 183] width 452 height 281
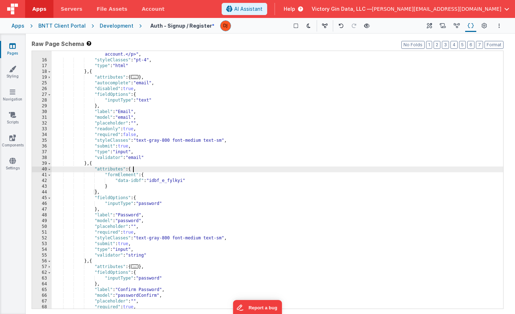
scroll to position [45, 0]
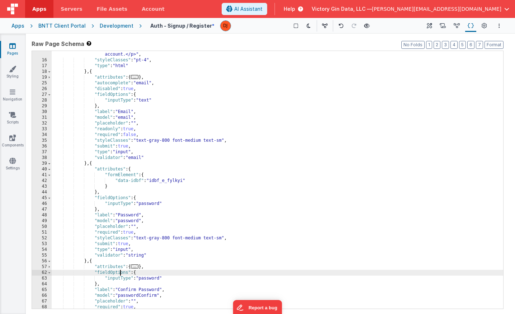
click at [121, 271] on div ""html" : "<img class= \" h-[60px] mx-auto mb-6 mt-4 \" :src= \" app.env.logoURL…" at bounding box center [278, 180] width 452 height 281
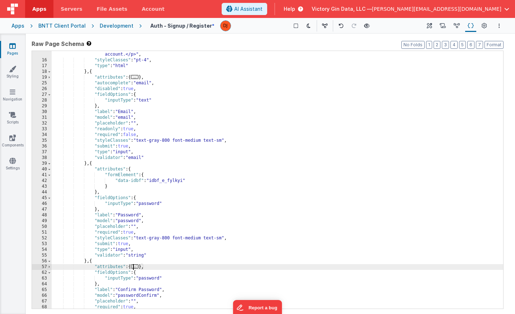
click at [137, 266] on span "..." at bounding box center [135, 267] width 8 height 4
click at [149, 272] on span "..." at bounding box center [148, 272] width 8 height 4
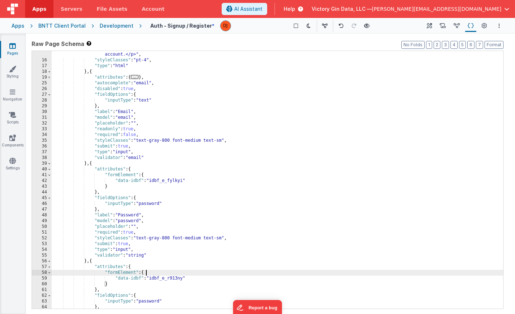
click at [167, 266] on div ""html" : "<img class= \" h-[60px] mx-auto mb-6 mt-4 \" :src= \" app.env.logoURL…" at bounding box center [278, 180] width 452 height 281
click at [132, 270] on div ""html" : "<img class= \" h-[60px] mx-auto mb-6 mt-4 \" :src= \" app.env.logoURL…" at bounding box center [278, 180] width 452 height 281
click at [214, 252] on div ""html" : "<img class= \" h-[60px] mx-auto mb-6 mt-4 \" :src= \" app.env.logoURL…" at bounding box center [278, 180] width 452 height 281
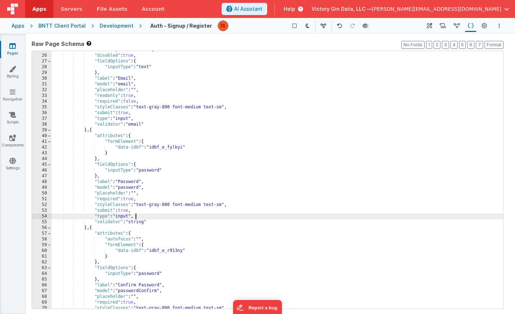
scroll to position [79, 0]
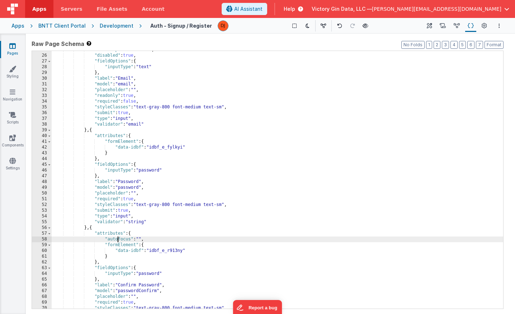
click at [117, 240] on div ""autocomplete" : "email" , "disabled" : true , "fieldOptions" : { "inputType" :…" at bounding box center [278, 181] width 452 height 269
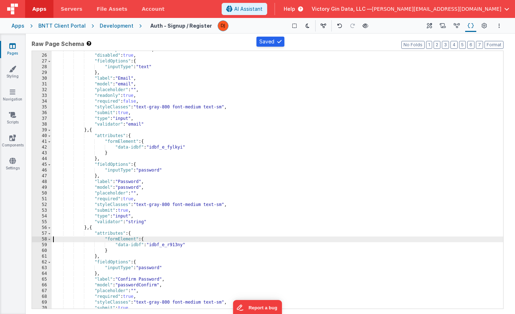
click at [121, 182] on div ""autocomplete" : "email" , "disabled" : true , "fieldOptions" : { "inputType" :…" at bounding box center [278, 181] width 452 height 269
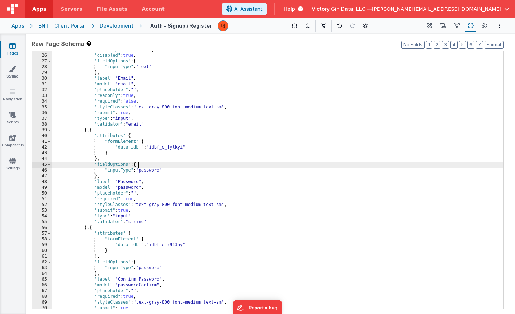
click at [143, 167] on div ""autocomplete" : "email" , "disabled" : true , "fieldOptions" : { "inputType" :…" at bounding box center [278, 181] width 452 height 269
click at [144, 137] on div ""autocomplete" : "email" , "disabled" : true , "fieldOptions" : { "inputType" :…" at bounding box center [278, 181] width 452 height 269
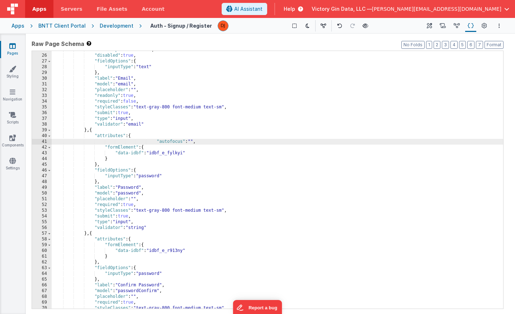
click at [154, 141] on div ""autocomplete" : "email" , "disabled" : true , "fieldOptions" : { "inputType" :…" at bounding box center [278, 181] width 452 height 269
click at [423, 27] on div "Show Group Outlines Toggle Dark Mode Toggle Dev Data Preview Page cmd + b" at bounding box center [328, 25] width 189 height 11
click at [432, 26] on icon at bounding box center [429, 26] width 5 height 8
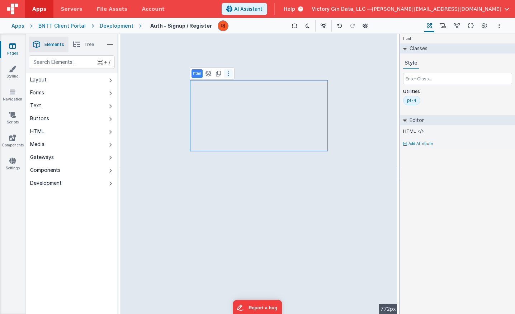
click at [226, 71] on button at bounding box center [228, 73] width 9 height 9
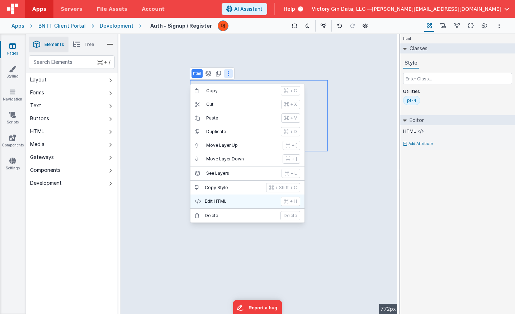
click at [230, 202] on p "Edit HTML" at bounding box center [241, 201] width 72 height 6
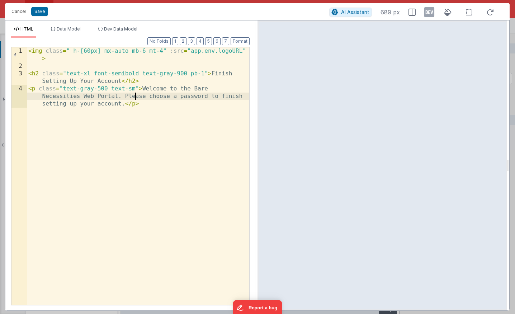
click at [135, 93] on div "< img class = " h-[60px] mx-auto mb-6 mt-4" :src = "app.env.logoURL" > < h2 cla…" at bounding box center [138, 194] width 223 height 295
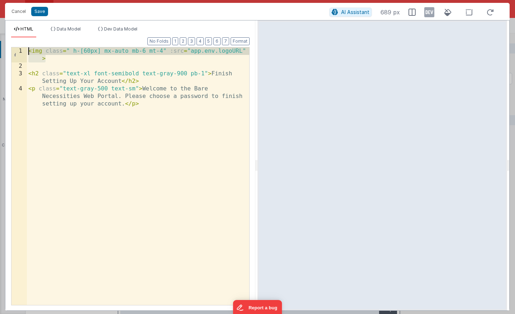
drag, startPoint x: 48, startPoint y: 60, endPoint x: -39, endPoint y: -11, distance: 112.5
click at [0, 0] on html "Cancel Save AI Assistant 689 px HTML Data Model Dev Data Model Format 7 6 5 4 3…" at bounding box center [257, 157] width 515 height 314
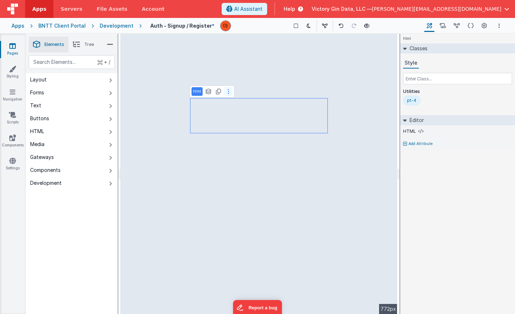
click at [226, 92] on button at bounding box center [228, 91] width 9 height 9
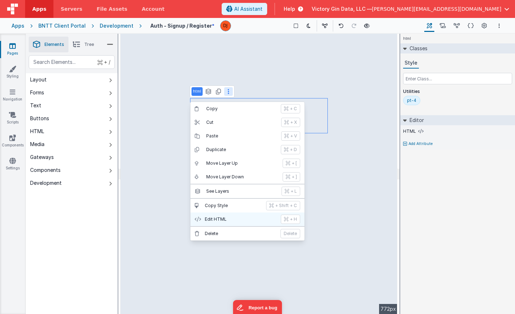
click at [226, 216] on p "Edit HTML" at bounding box center [241, 219] width 72 height 6
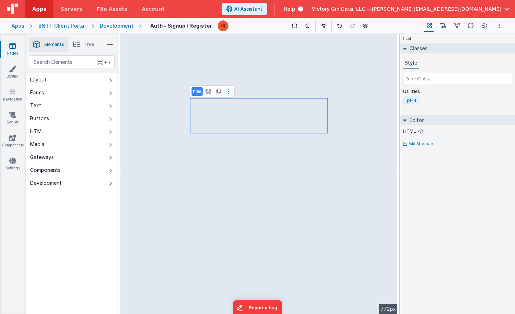
click at [227, 92] on button at bounding box center [228, 91] width 9 height 9
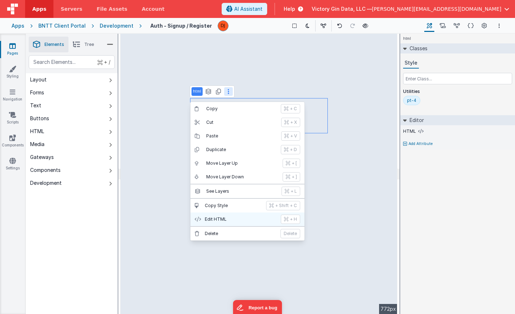
click at [233, 220] on p "Edit HTML" at bounding box center [241, 219] width 72 height 6
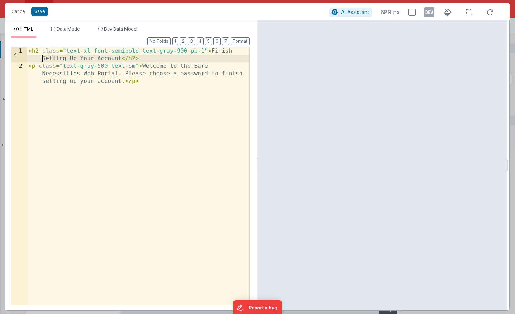
click at [43, 56] on div "< h2 class = "text-xl font-semibold text-gray-900 pb-1" > Finish Setting Up You…" at bounding box center [138, 194] width 223 height 295
